Goal: Communication & Community: Answer question/provide support

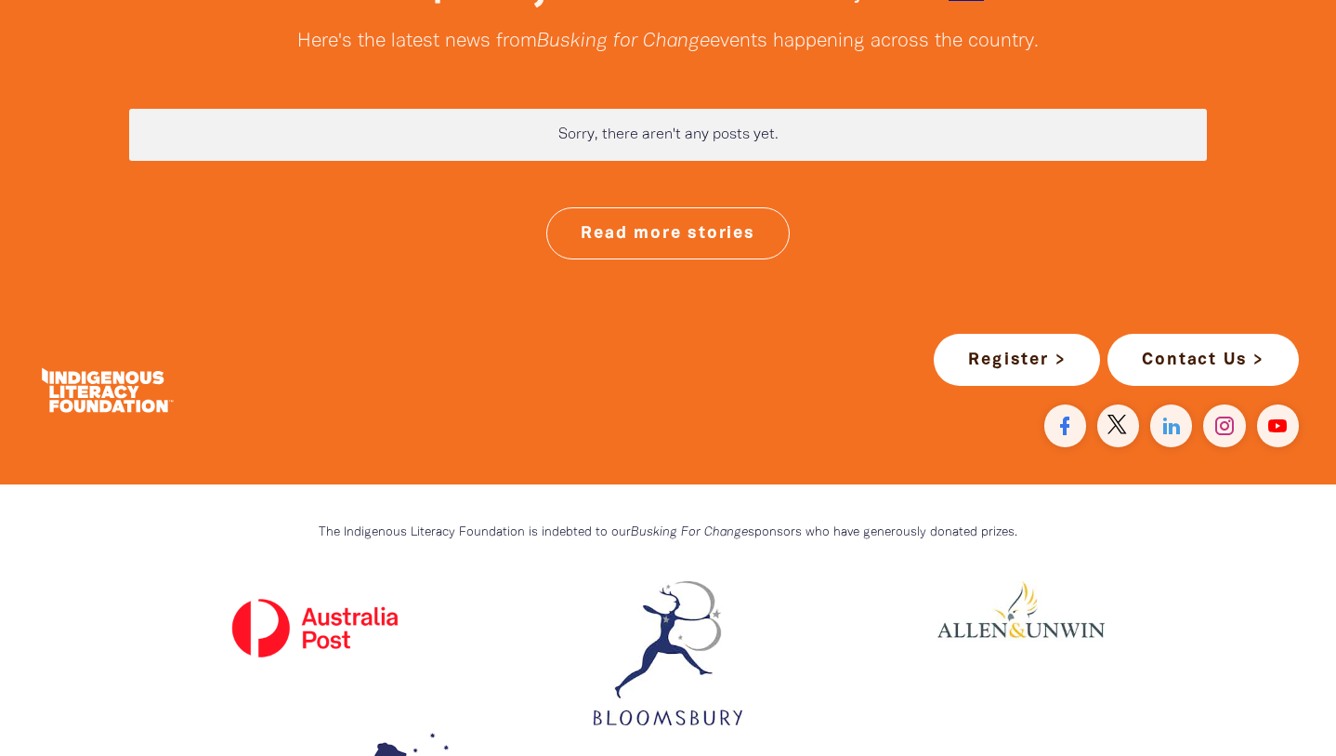
scroll to position [4943, 0]
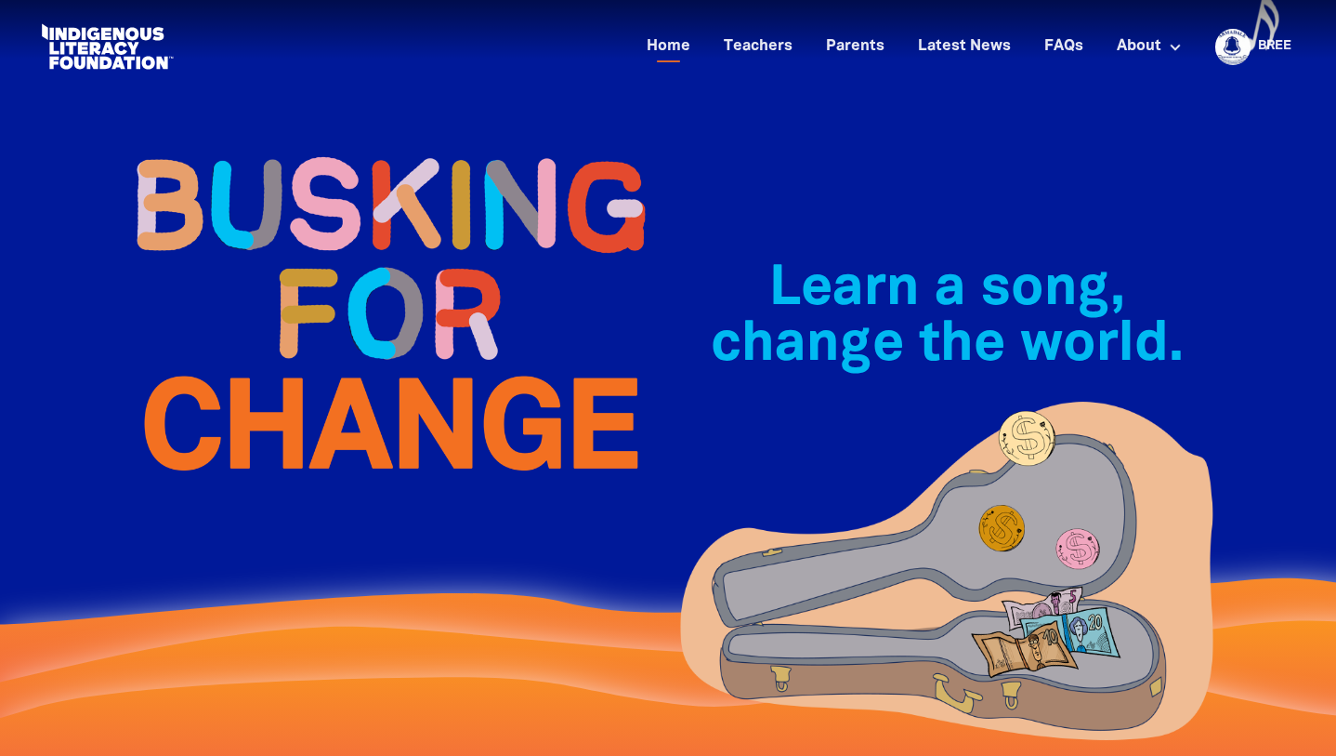
scroll to position [0, 0]
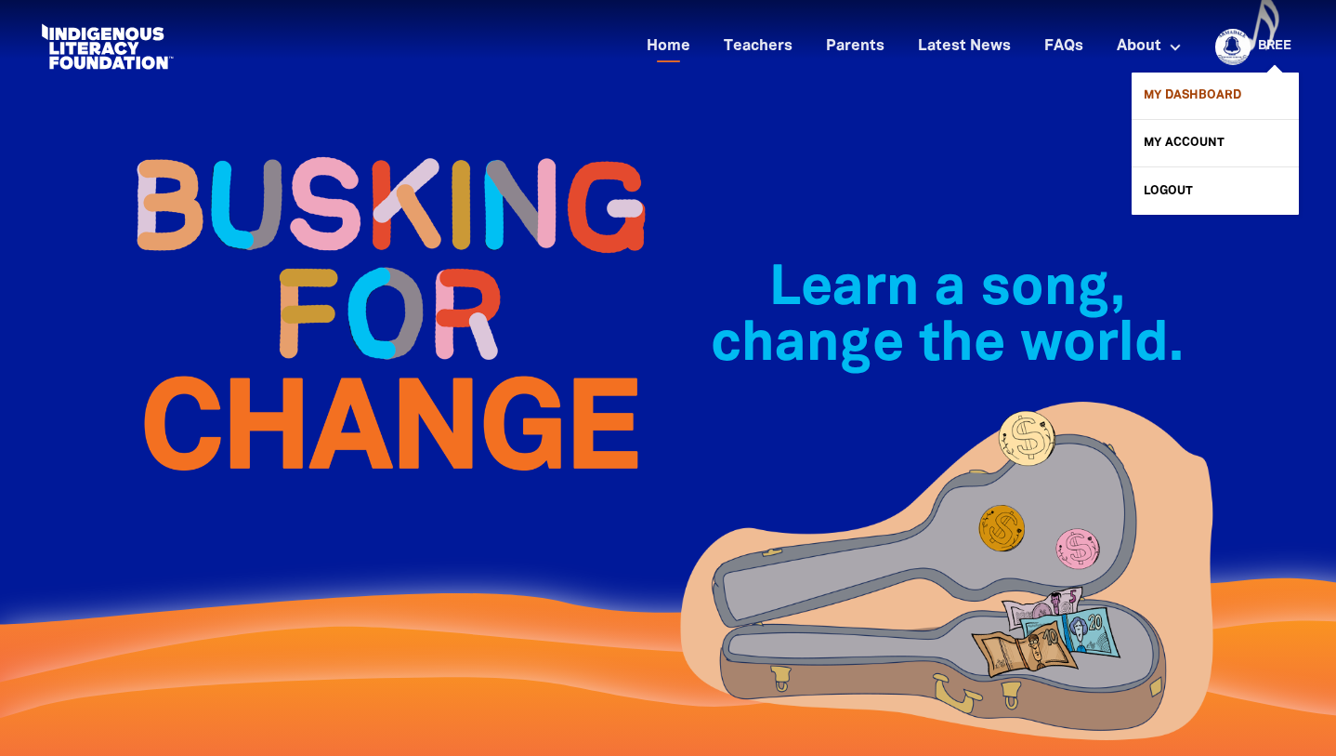
click at [1180, 97] on link "My Dashboard" at bounding box center [1215, 95] width 167 height 46
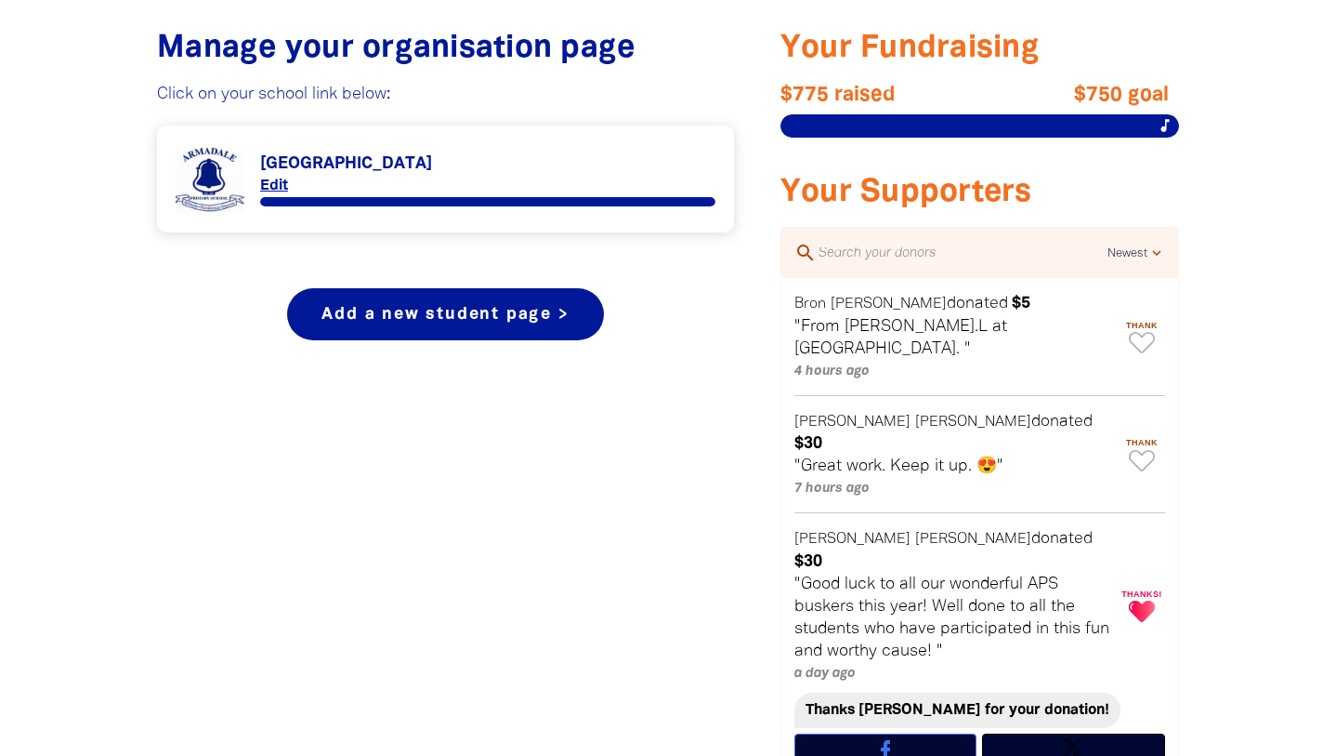
scroll to position [737, 0]
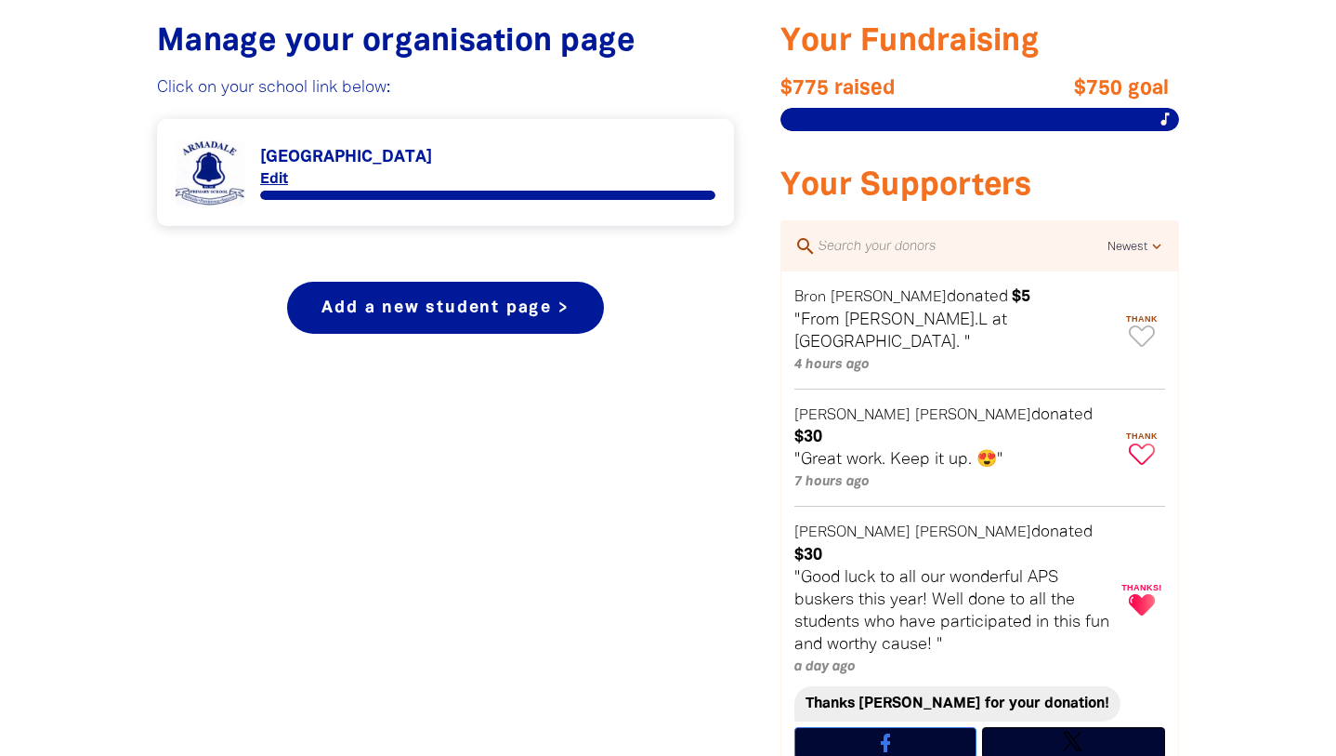
click at [1139, 443] on icon "Paginated content" at bounding box center [1142, 453] width 26 height 21
type textarea "Thanks [PERSON_NAME] for your donation!"
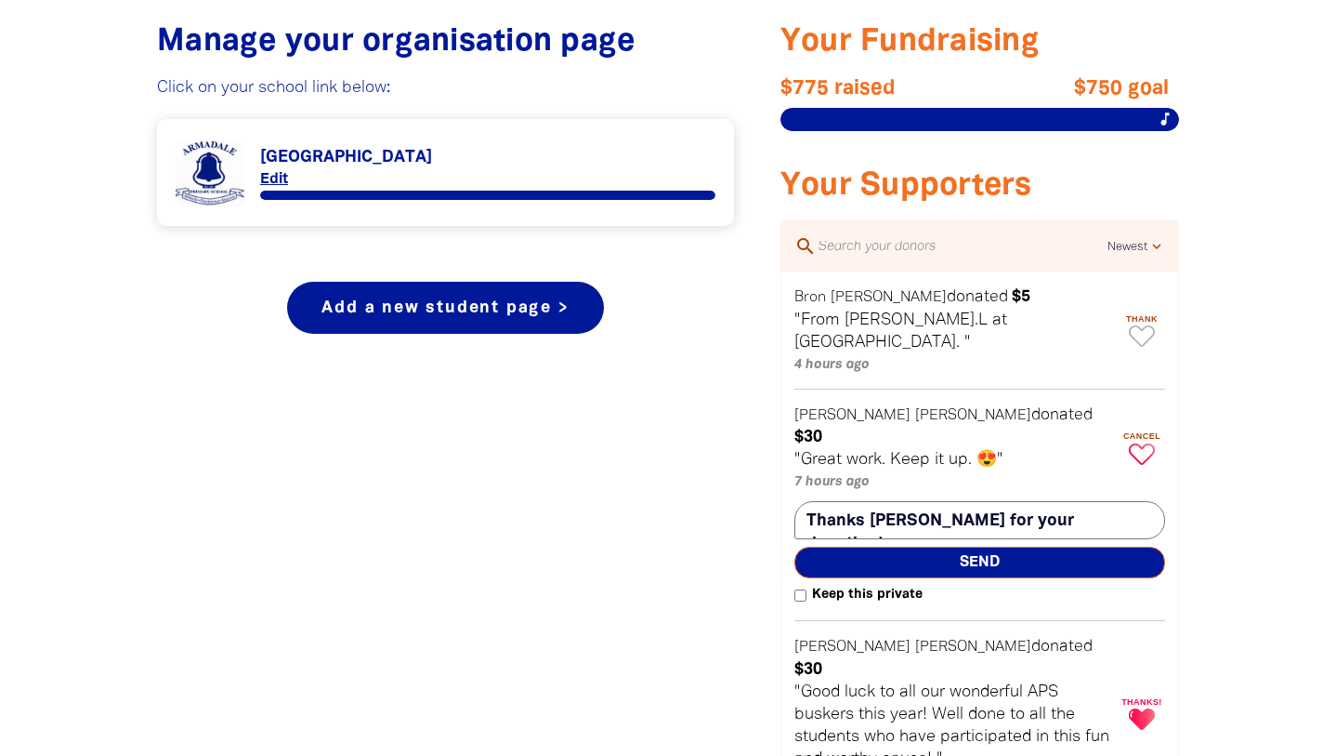
click at [962, 546] on span "Send" at bounding box center [980, 562] width 371 height 32
click at [1137, 337] on icon "Paginated content" at bounding box center [1142, 335] width 26 height 21
type textarea "Thanks Bron for your donation!"
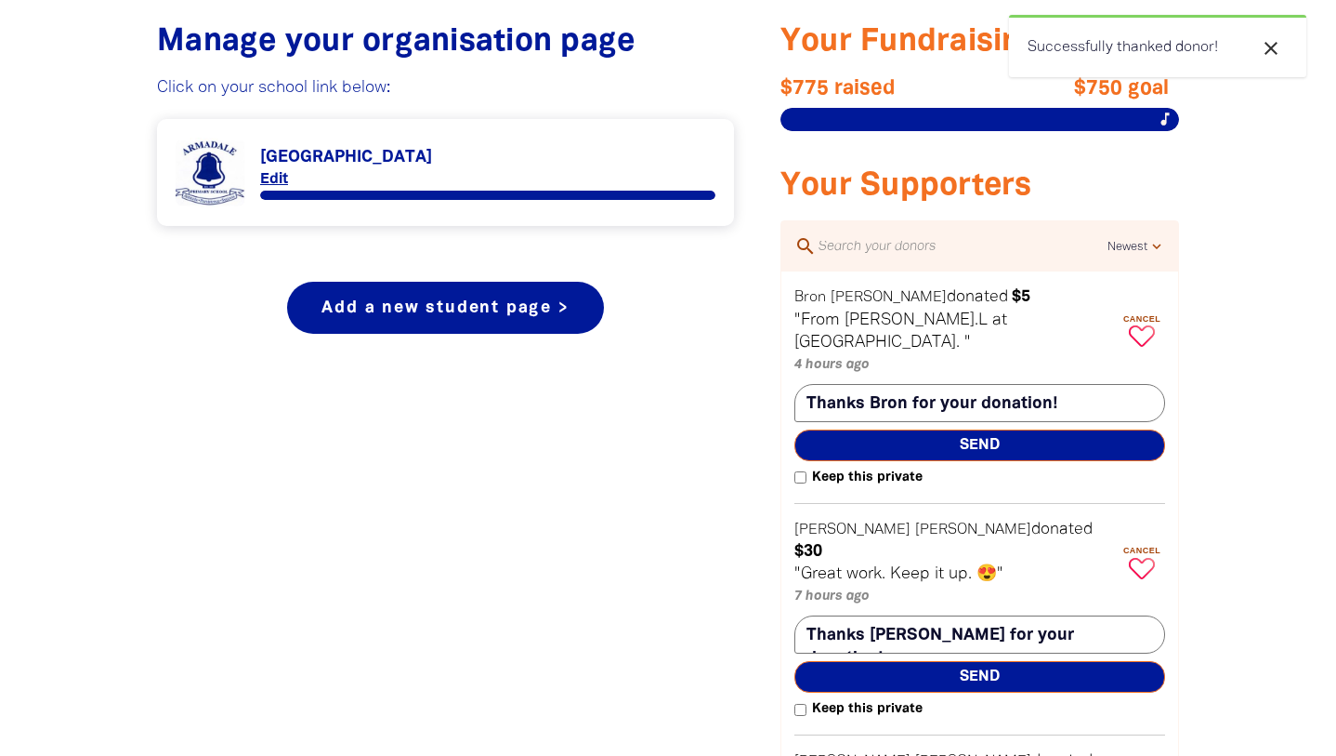
click at [962, 444] on span "Send" at bounding box center [980, 445] width 371 height 32
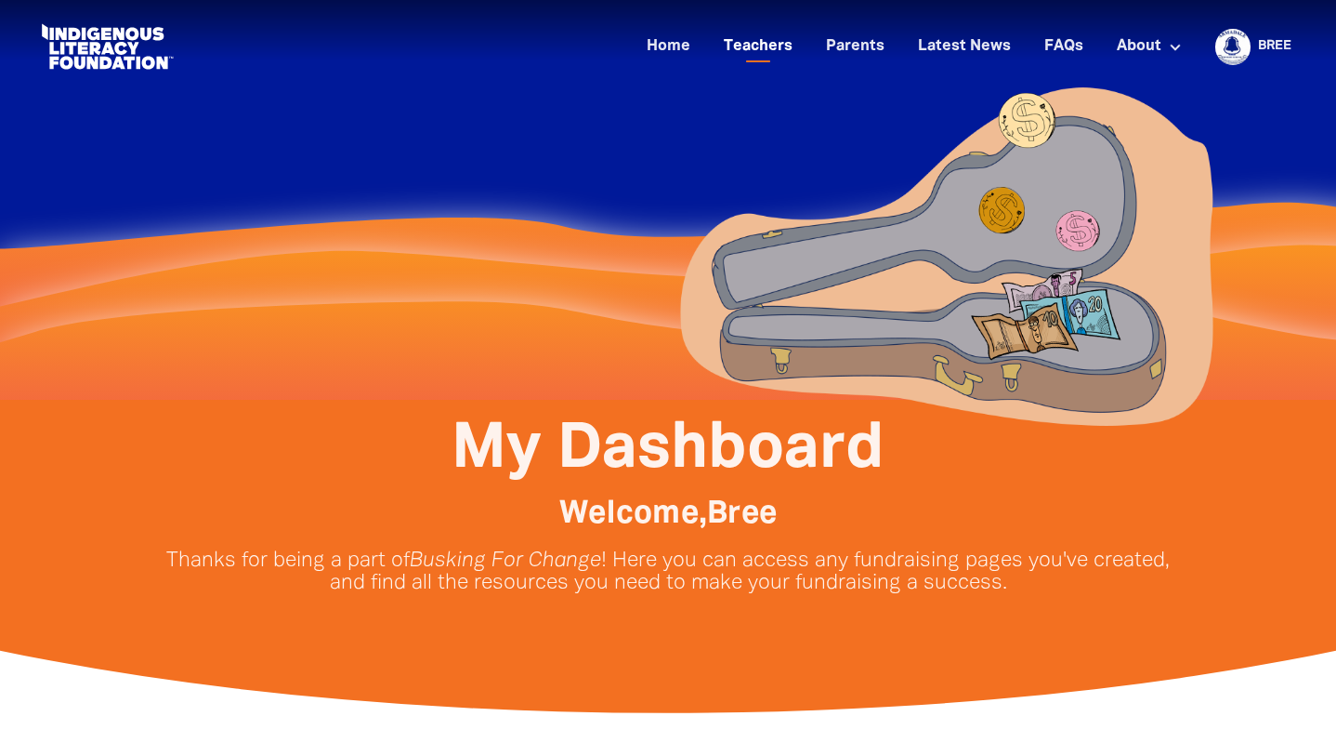
scroll to position [0, 0]
